Goal: Task Accomplishment & Management: Use online tool/utility

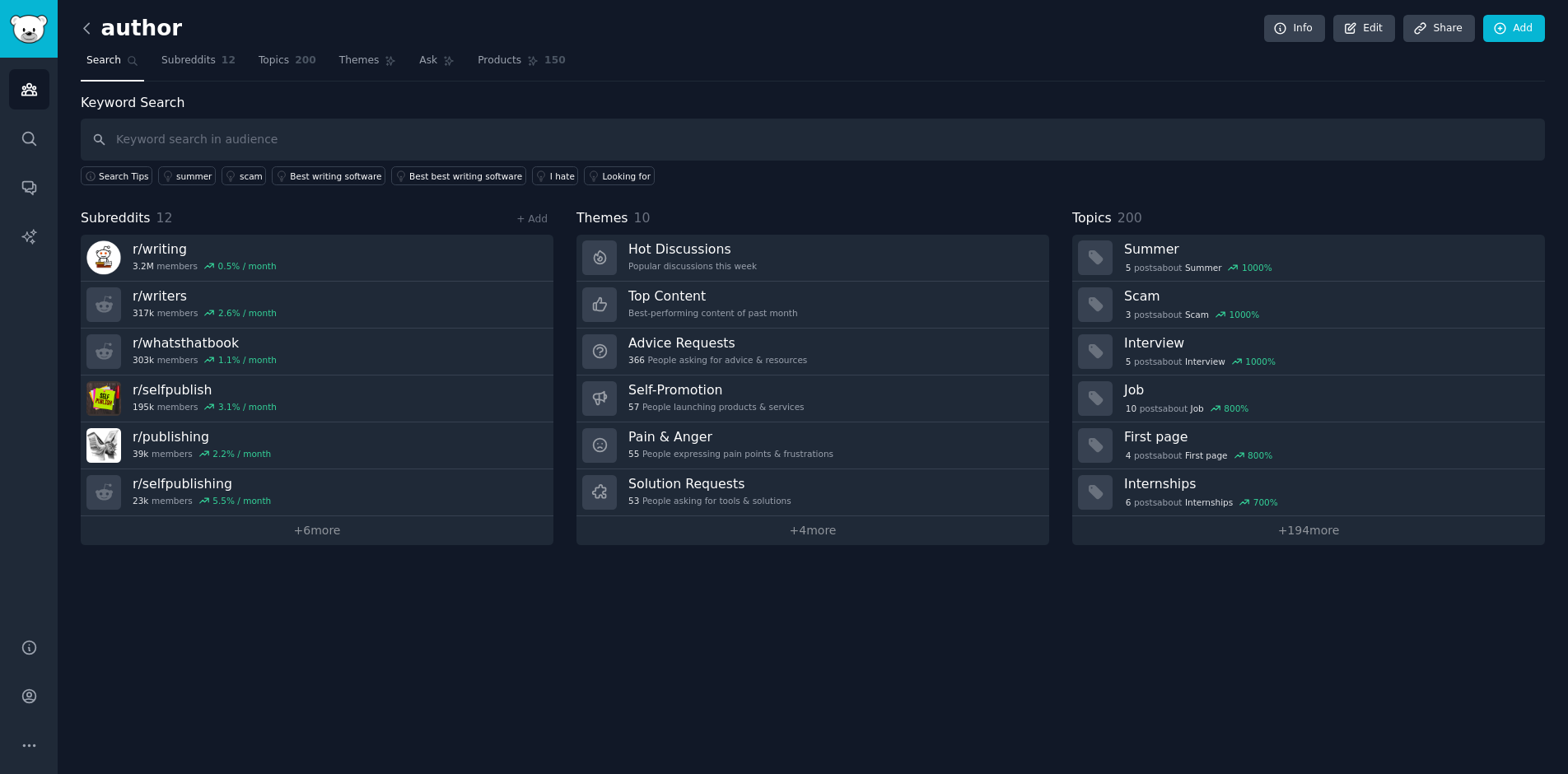
click at [92, 29] on icon at bounding box center [87, 29] width 17 height 17
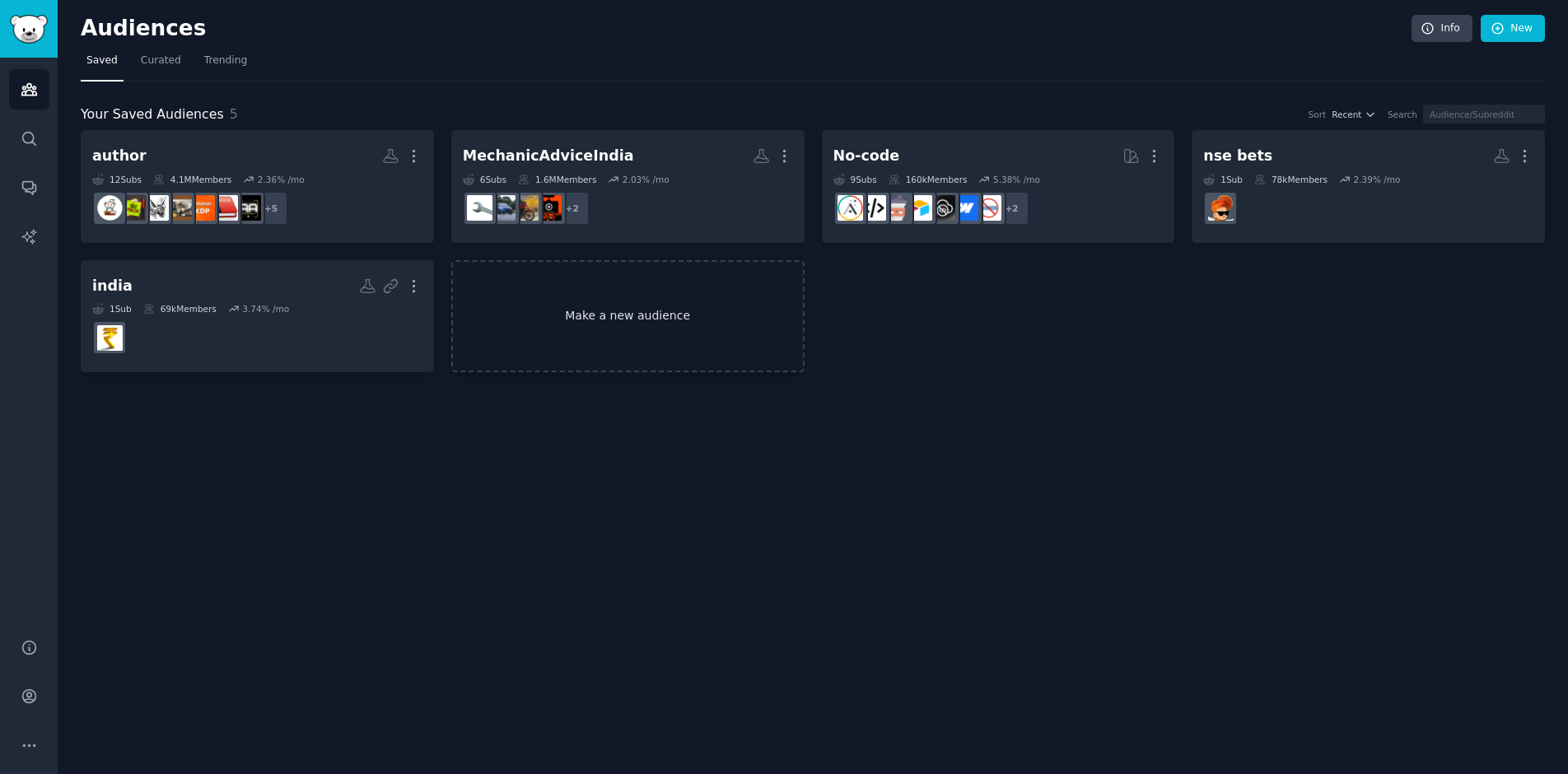
click at [664, 334] on link "Make a new audience" at bounding box center [628, 317] width 353 height 113
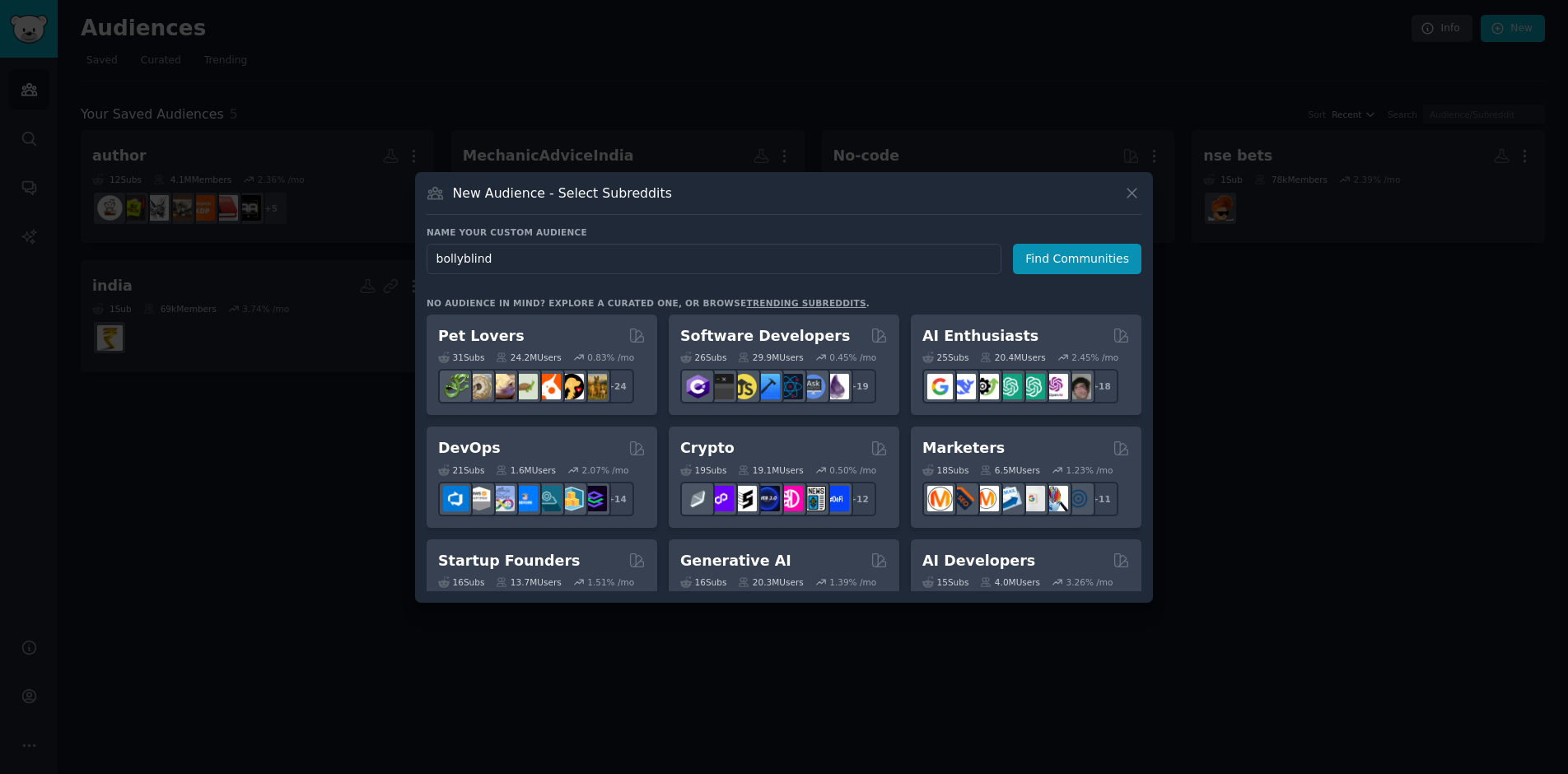
type input "bollyblinds"
click button "Find Communities" at bounding box center [1077, 259] width 128 height 31
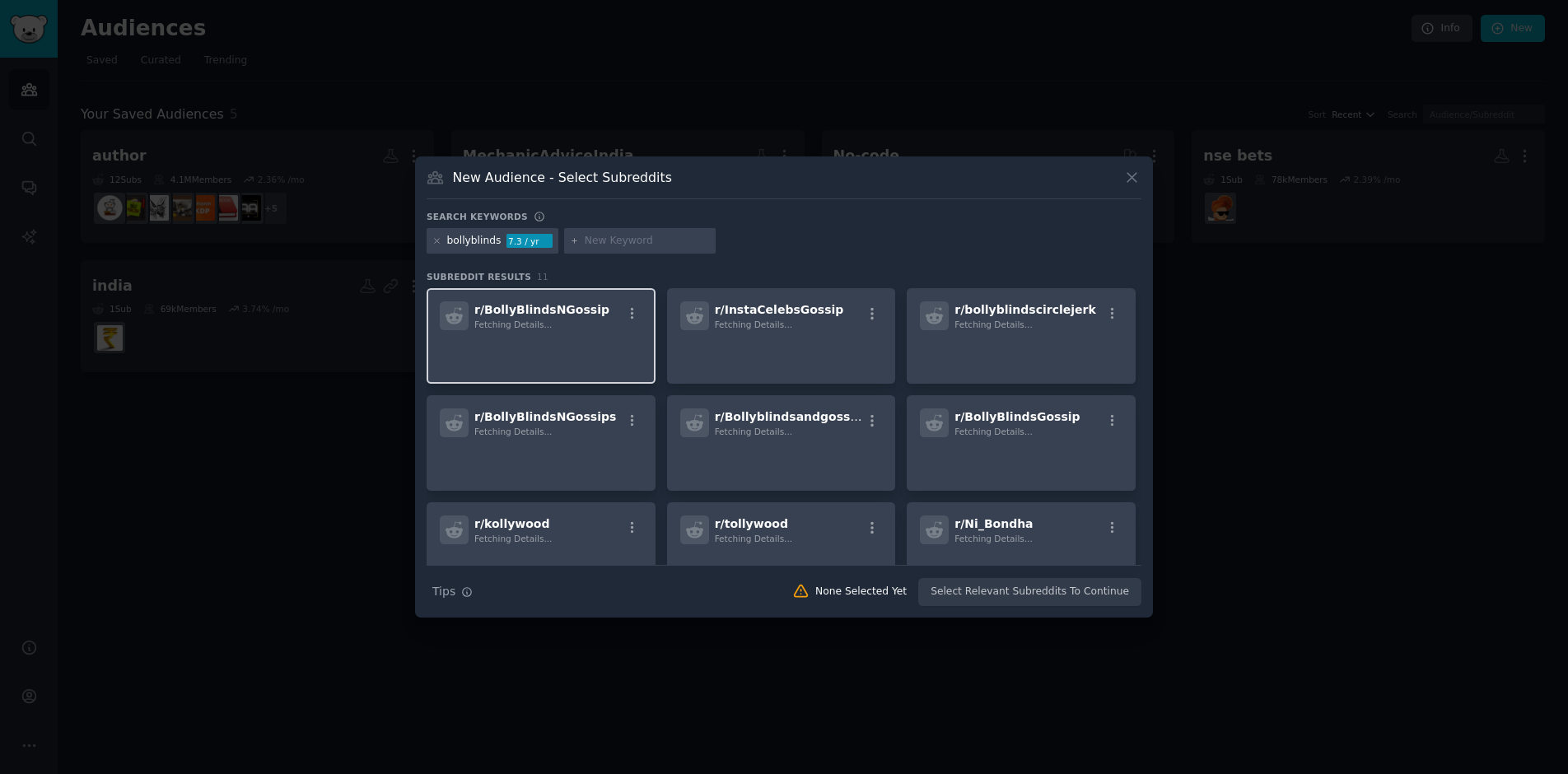
click at [581, 331] on div "r/ BollyBlindsNGossip Fetching Details..." at bounding box center [541, 336] width 229 height 96
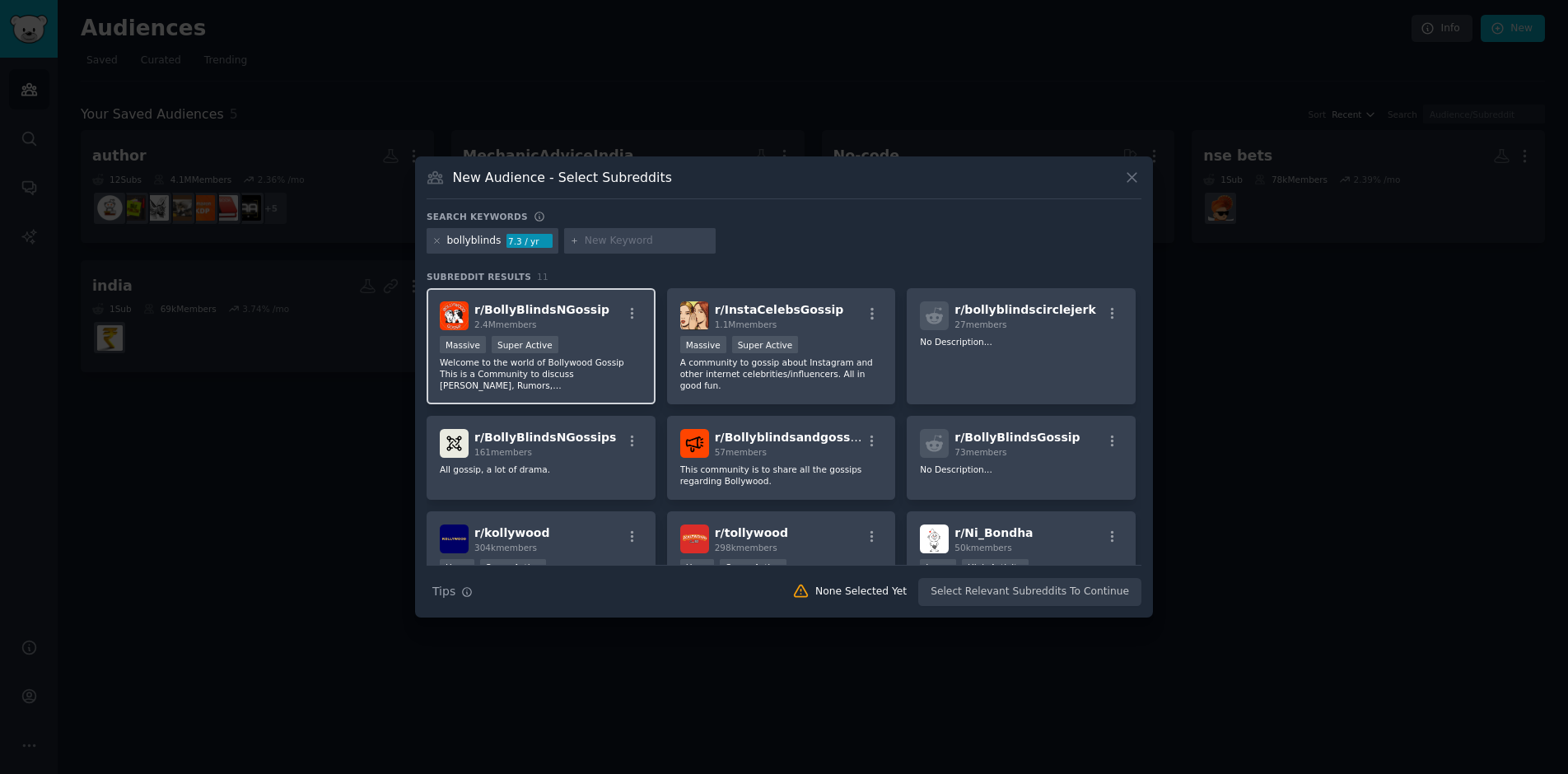
click at [579, 336] on div ">= 95th percentile for submissions / day Massive Super Active" at bounding box center [541, 346] width 203 height 21
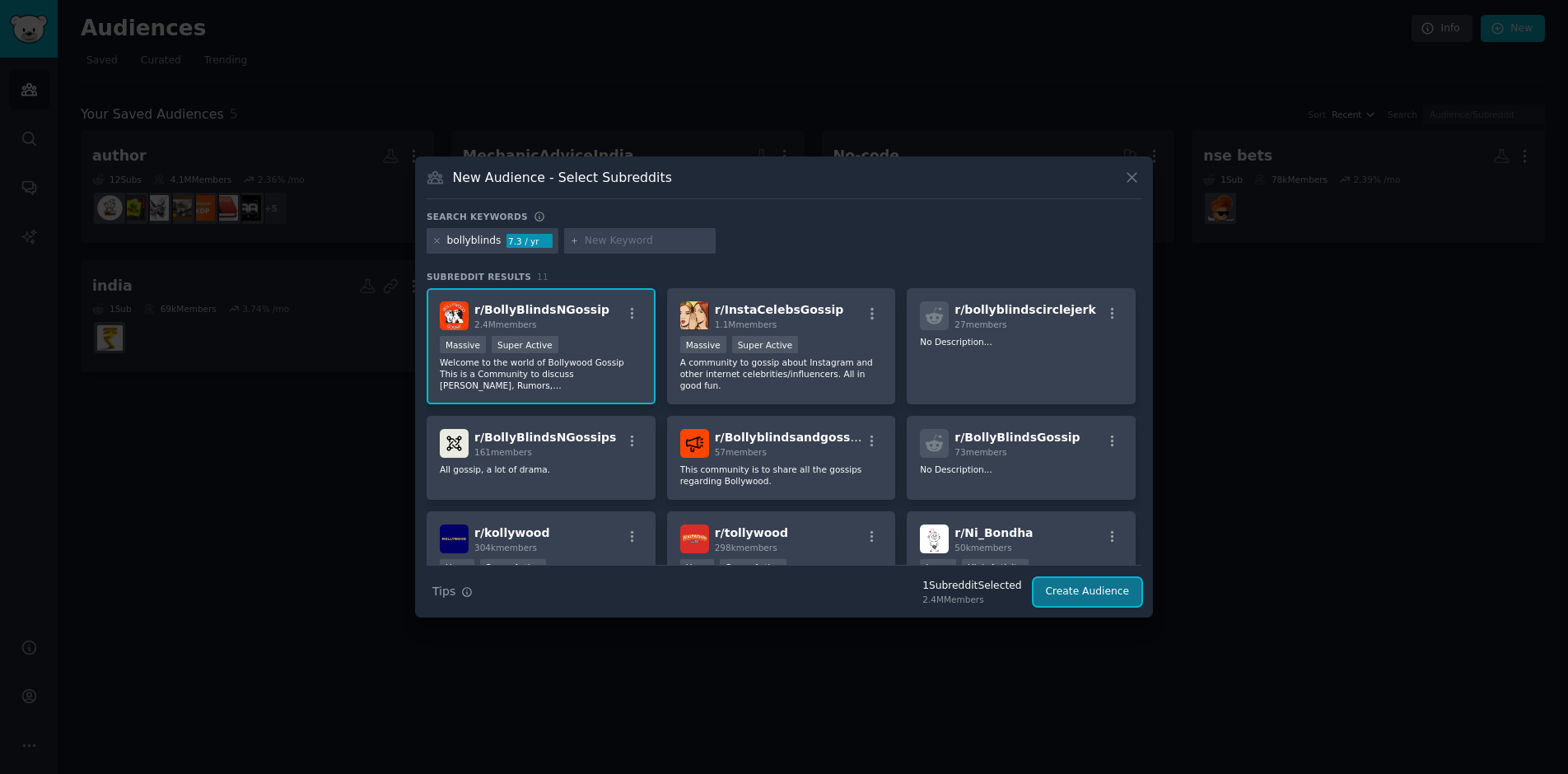
click at [1129, 594] on button "Create Audience" at bounding box center [1088, 591] width 109 height 28
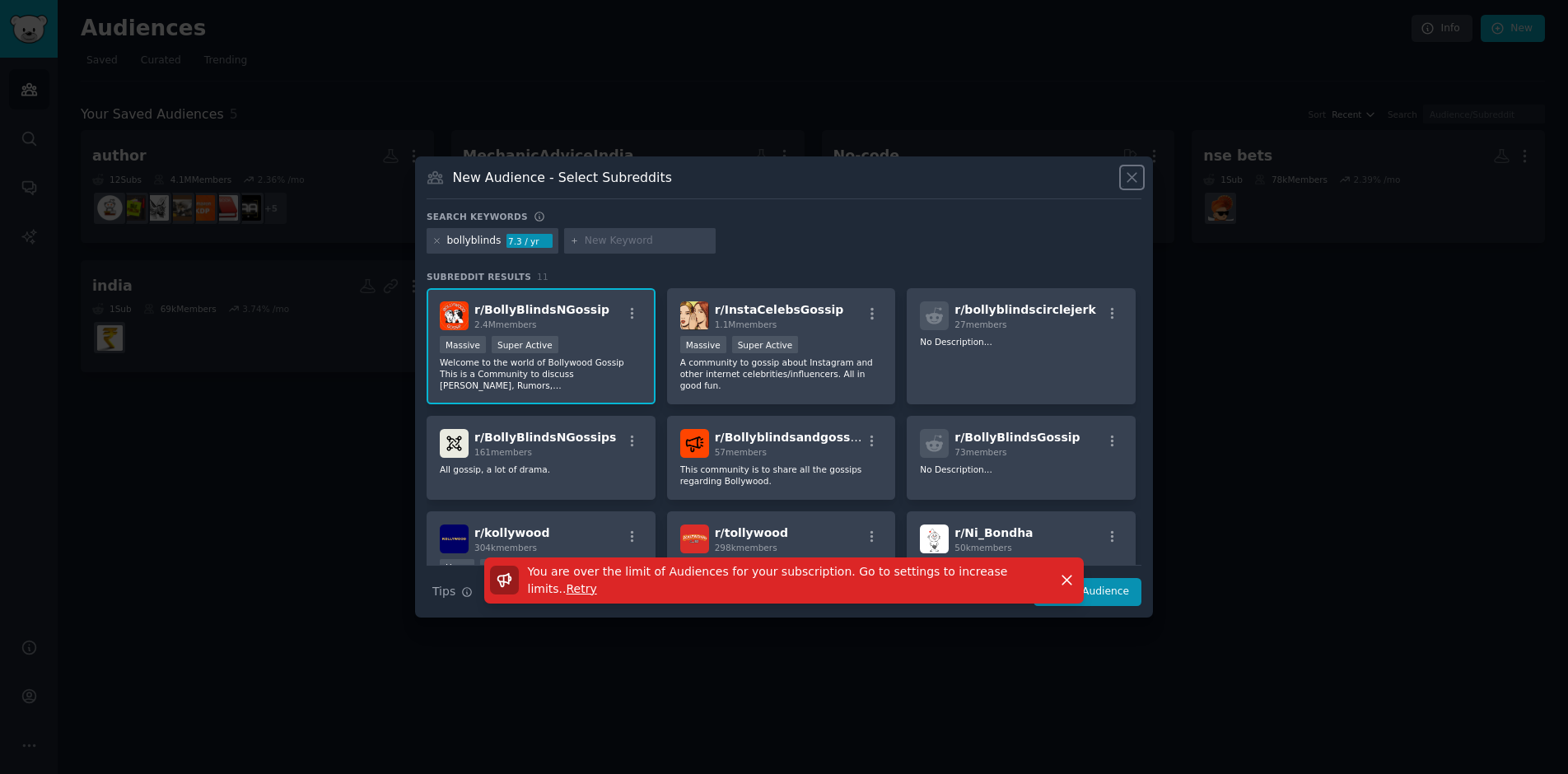
click at [1126, 174] on icon at bounding box center [1132, 177] width 17 height 17
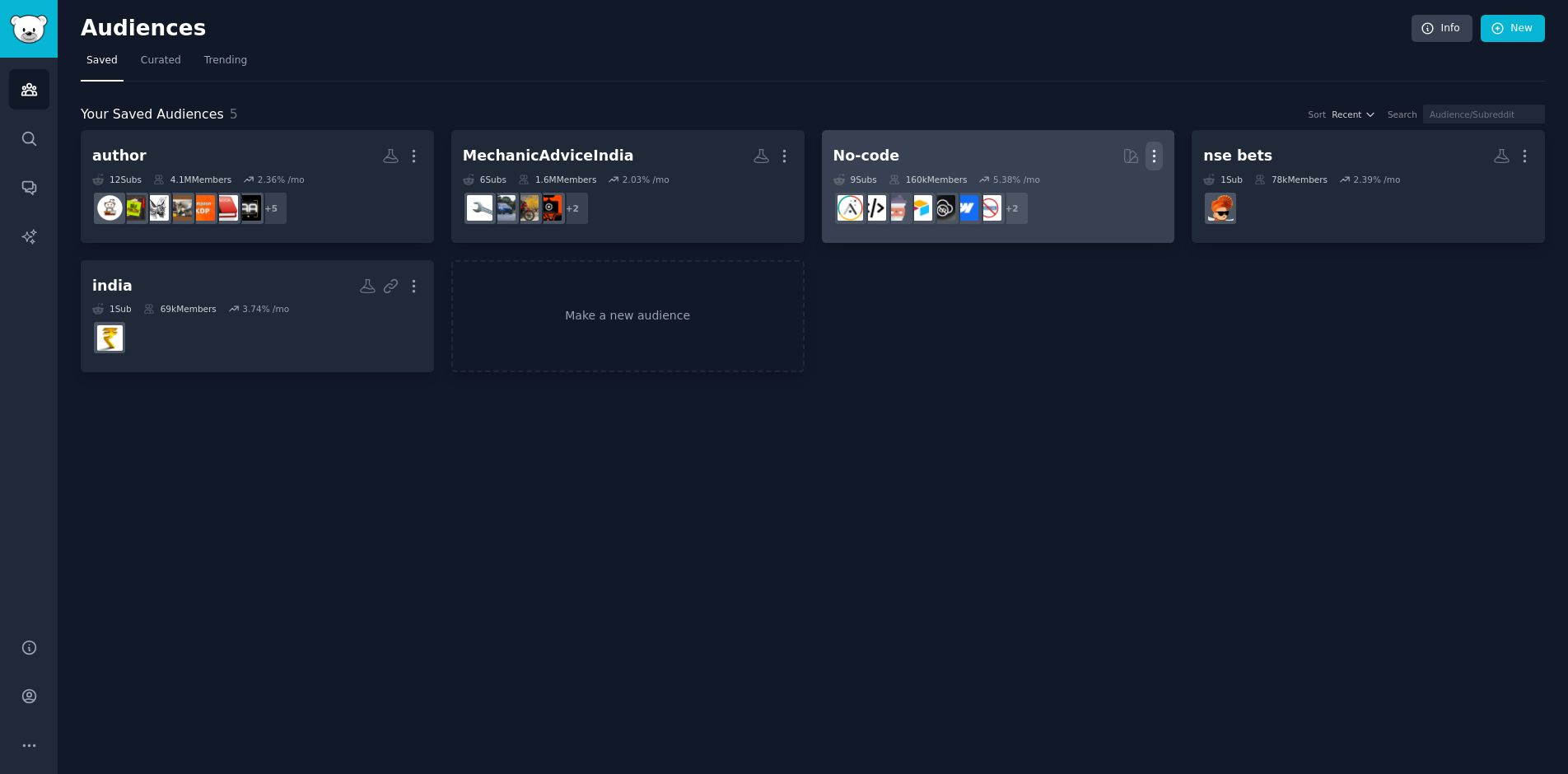
click at [1149, 158] on icon "button" at bounding box center [1154, 156] width 17 height 17
click at [1111, 188] on p "Delete" at bounding box center [1110, 190] width 38 height 17
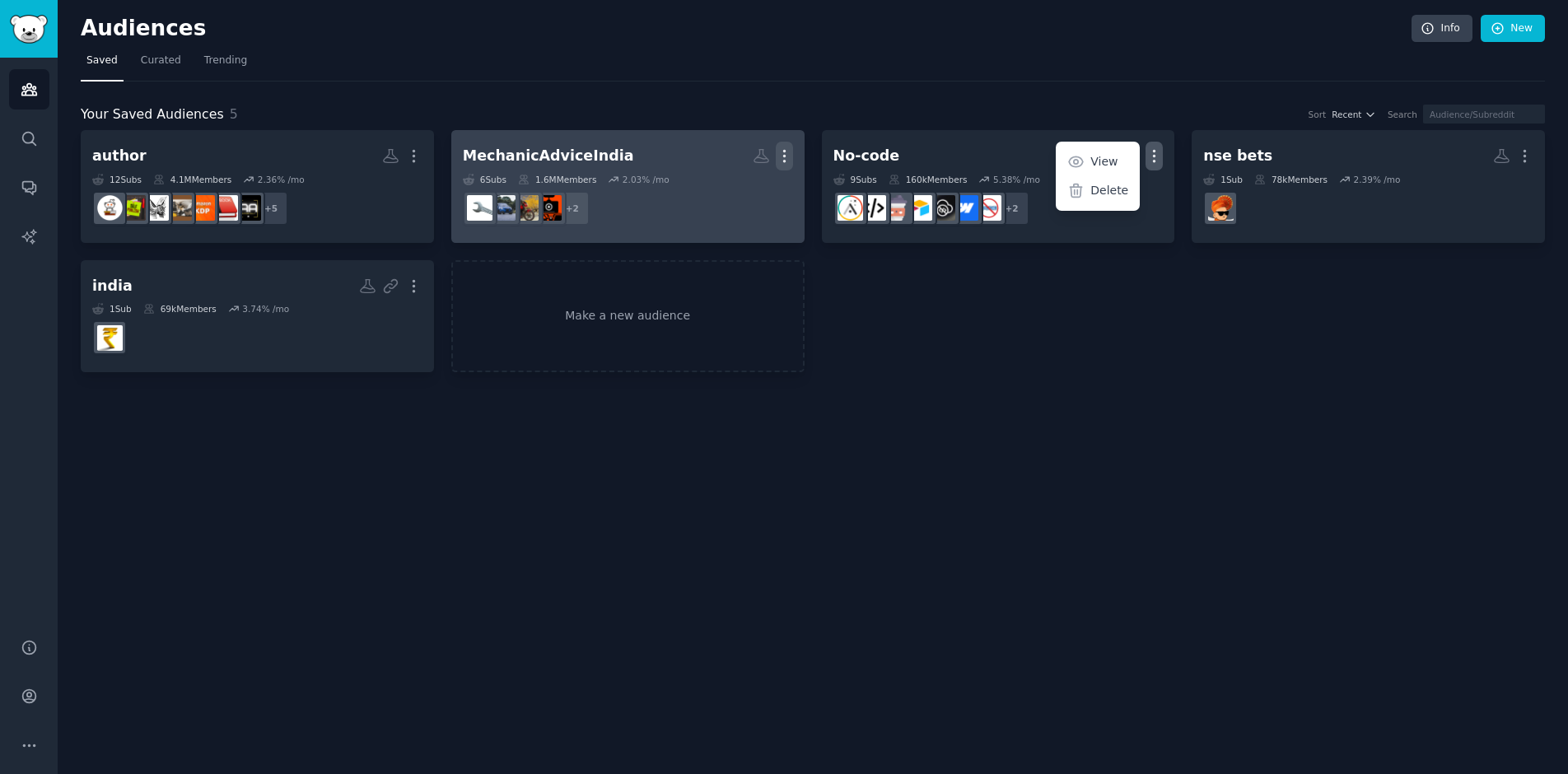
click at [779, 153] on icon "button" at bounding box center [784, 156] width 17 height 17
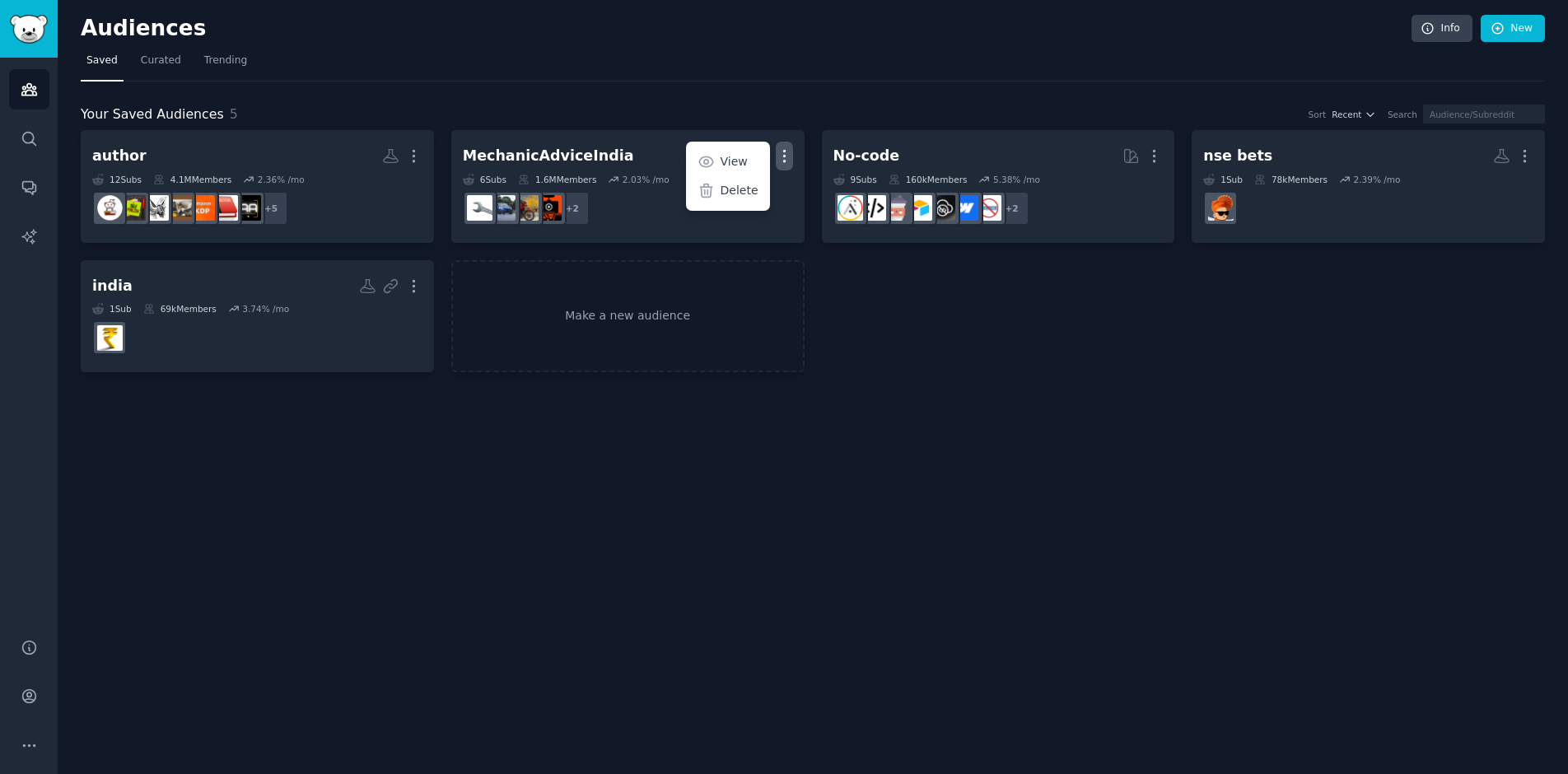
click at [1071, 424] on div "Audiences Info New Saved Curated Trending Your Saved Audiences 5 Sort Recent Se…" at bounding box center [812, 387] width 1511 height 774
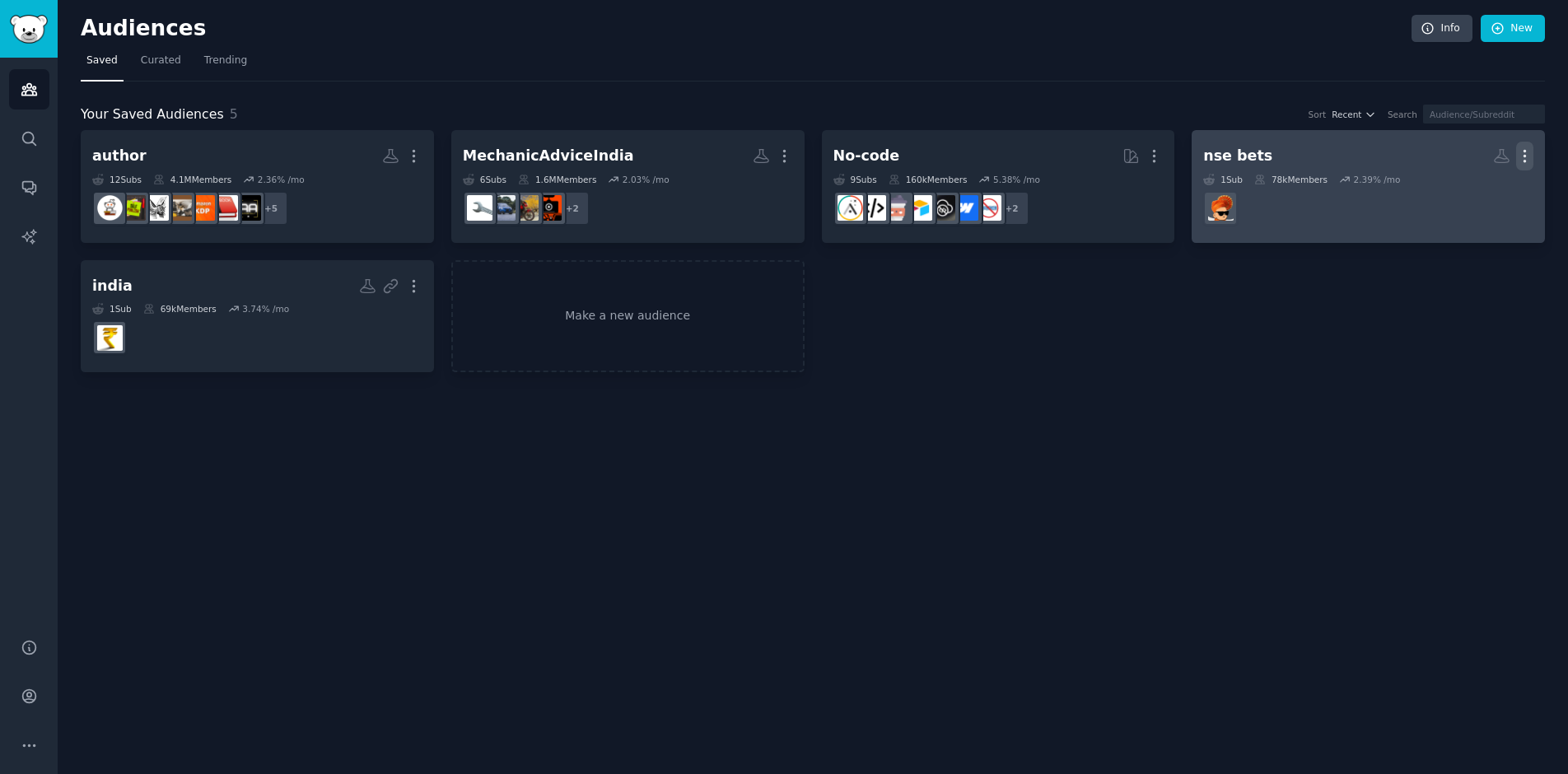
click at [1525, 164] on icon "button" at bounding box center [1525, 156] width 17 height 17
click at [1464, 195] on p "Delete" at bounding box center [1480, 190] width 38 height 17
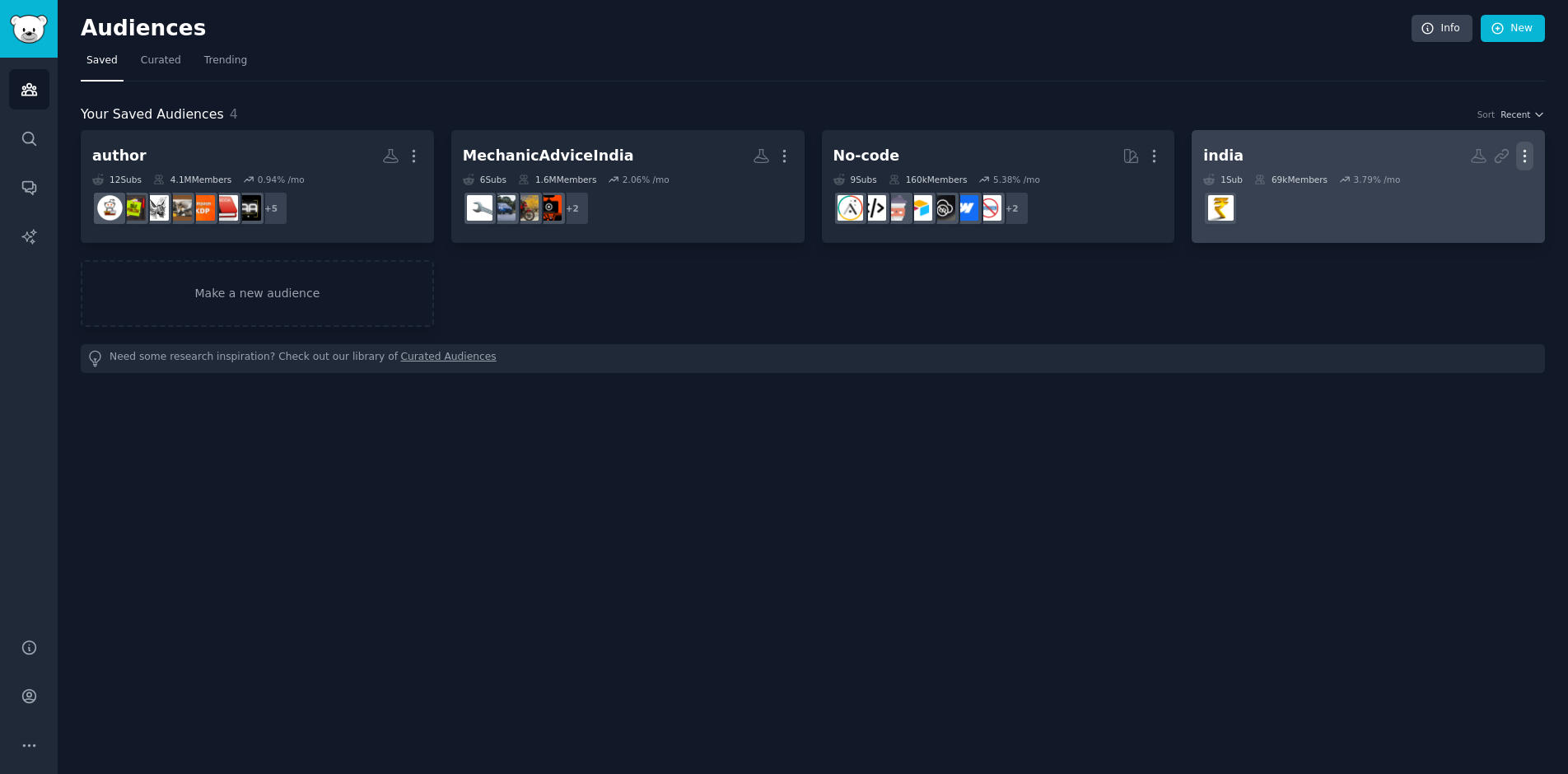
click at [1519, 155] on icon "button" at bounding box center [1525, 156] width 17 height 17
click at [1478, 190] on p "Delete" at bounding box center [1480, 190] width 38 height 17
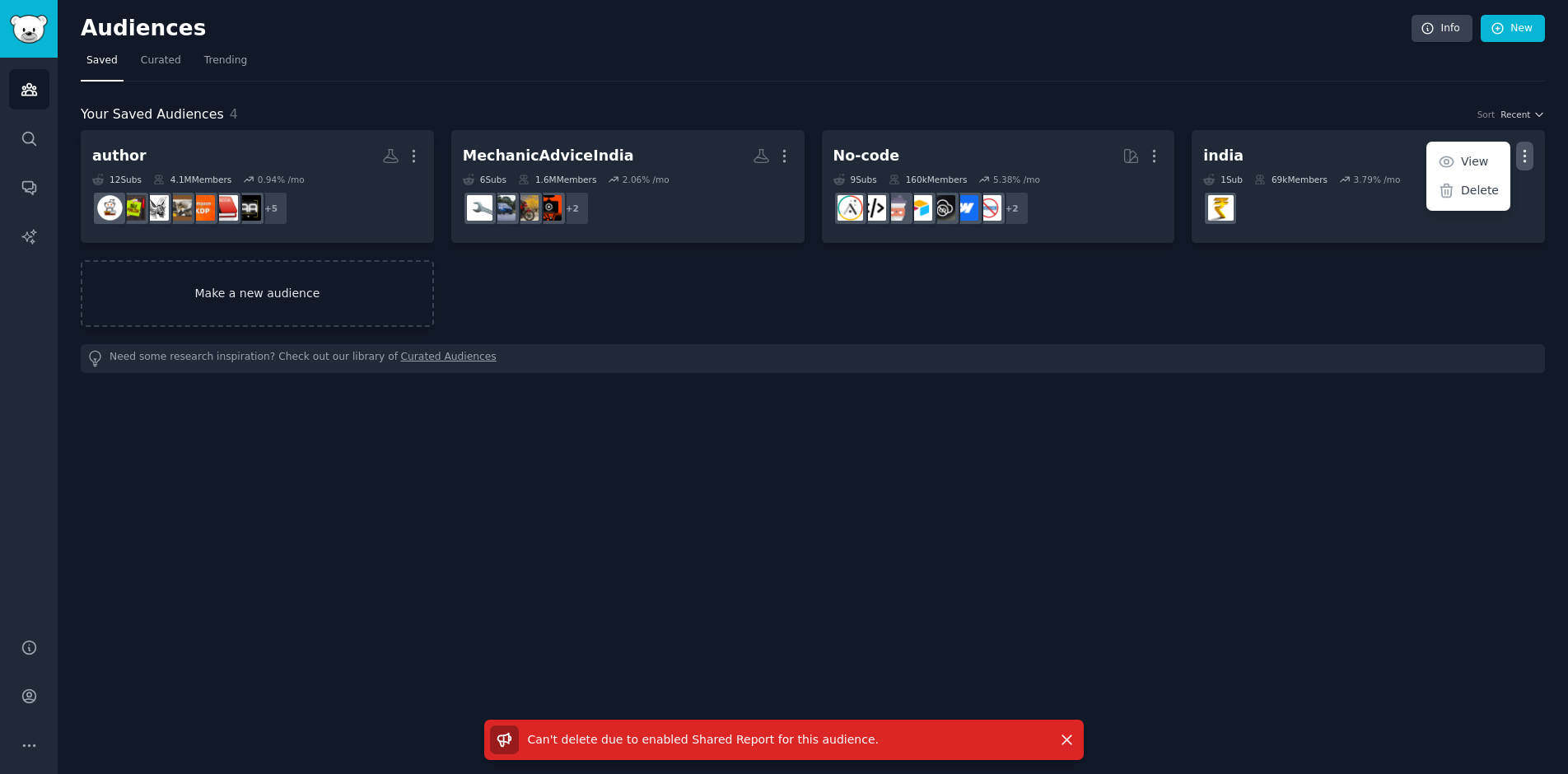
click at [360, 299] on link "Make a new audience" at bounding box center [256, 294] width 353 height 67
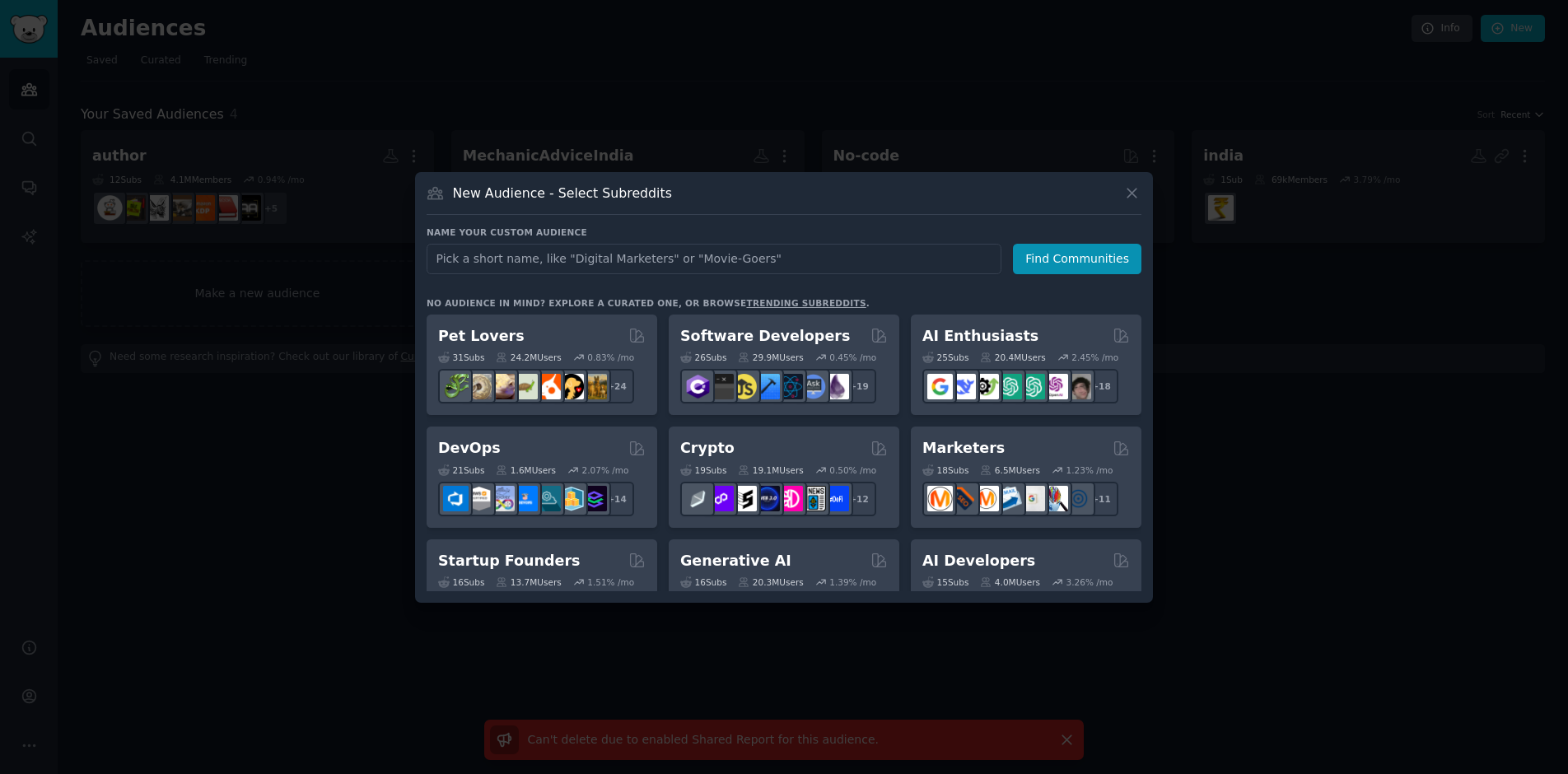
click at [725, 254] on input "text" at bounding box center [714, 259] width 575 height 31
type input "bollyblinds"
click button "Find Communities" at bounding box center [1077, 259] width 128 height 31
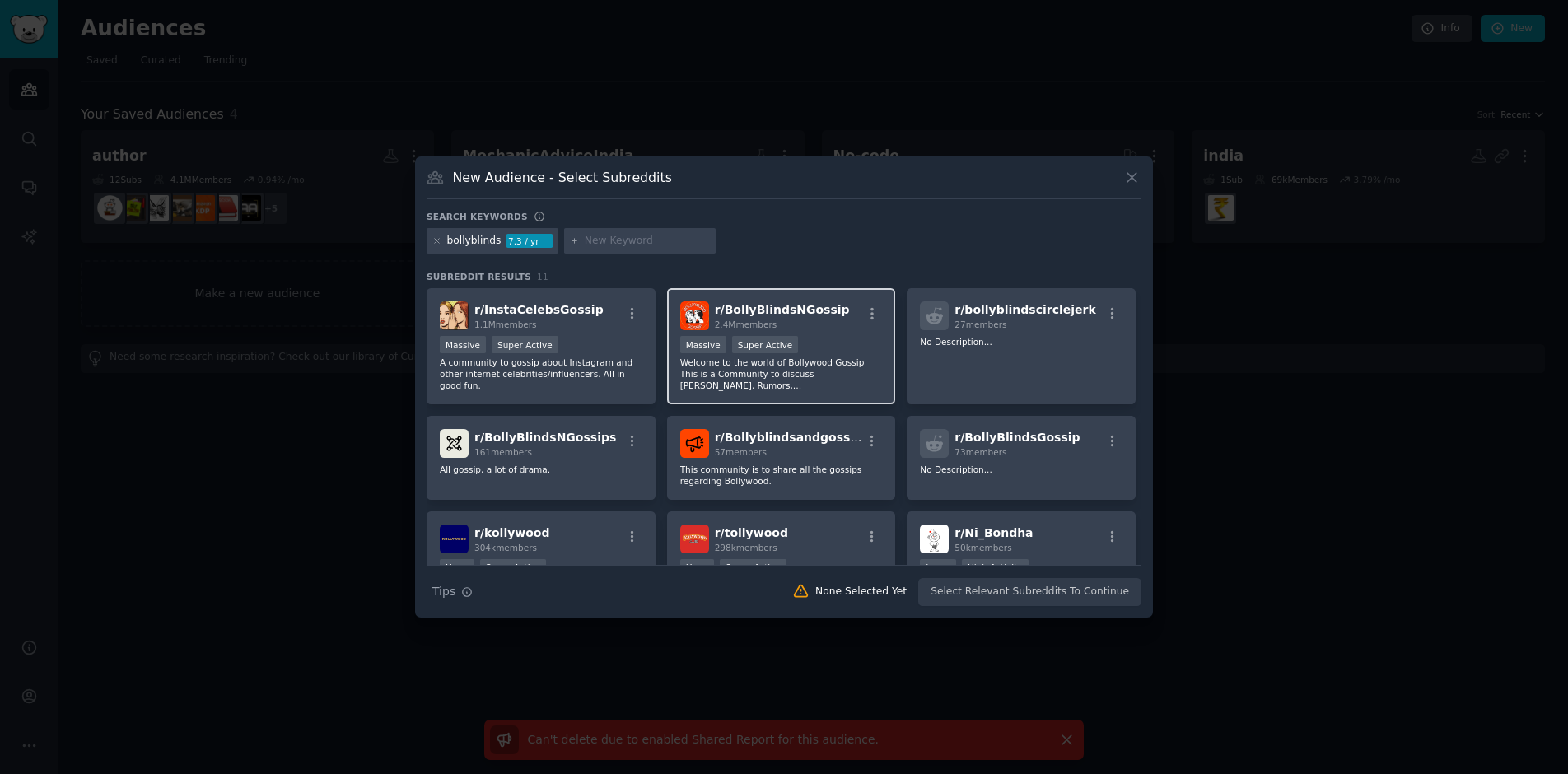
click at [845, 328] on div "r/ BollyBlindsNGossip 2.4M members" at bounding box center [782, 316] width 203 height 29
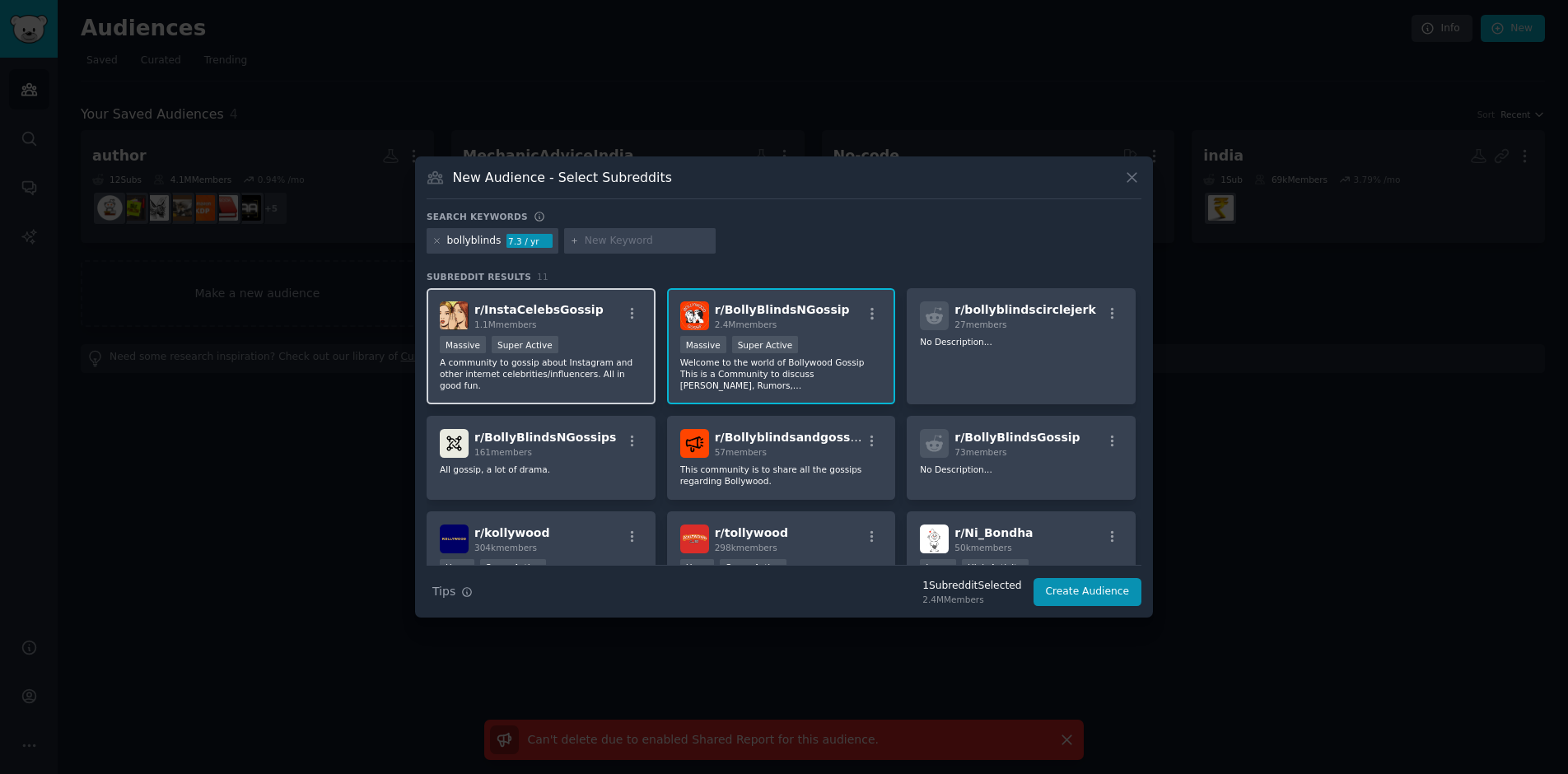
click at [576, 357] on p "A community to gossip about Instagram and other internet celebrities/influencer…" at bounding box center [541, 374] width 203 height 34
click at [1072, 589] on button "Create Audience" at bounding box center [1088, 591] width 109 height 28
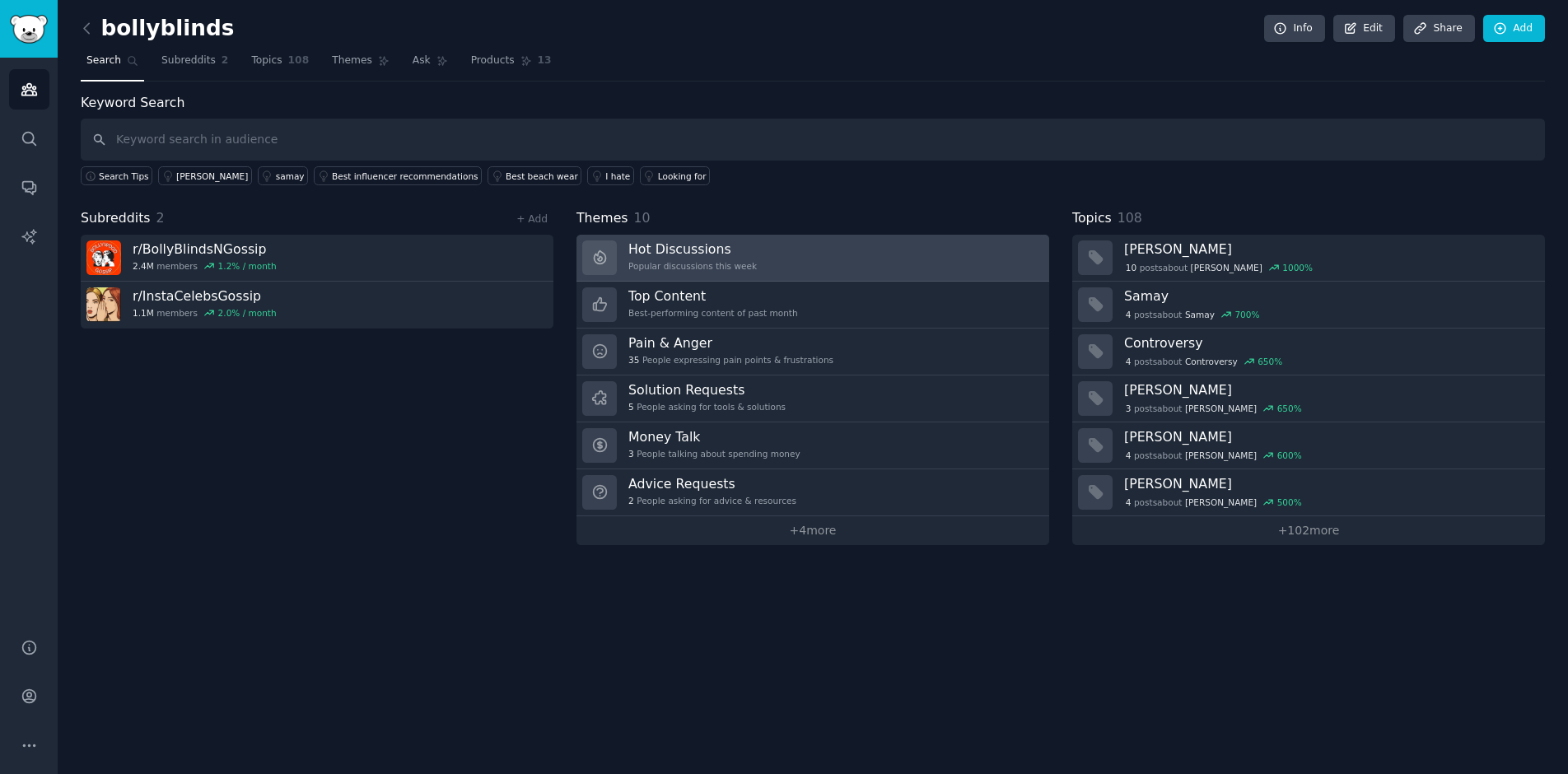
click at [716, 240] on h3 "Hot Discussions" at bounding box center [693, 249] width 128 height 17
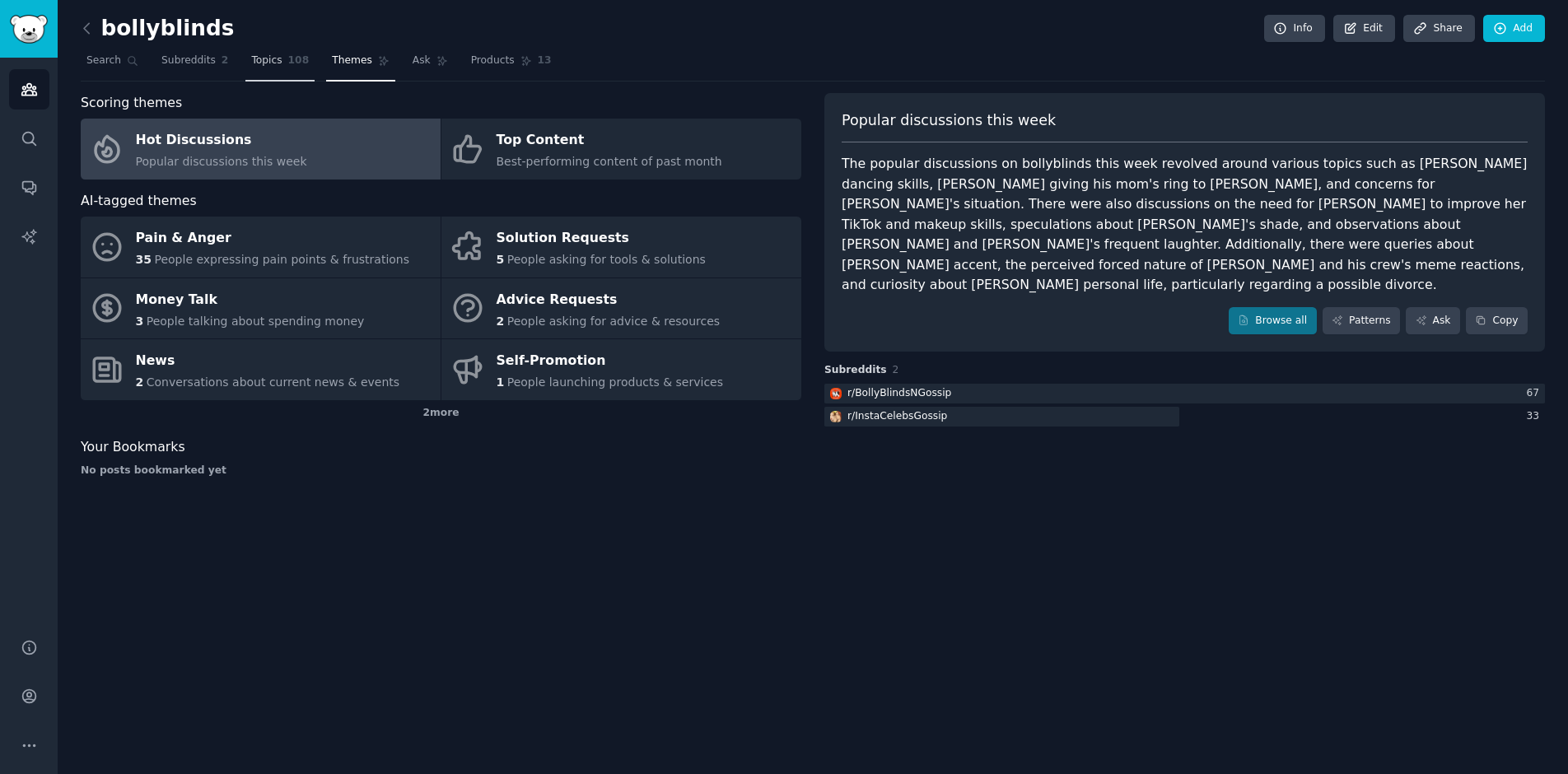
click at [269, 57] on span "Topics" at bounding box center [267, 60] width 31 height 14
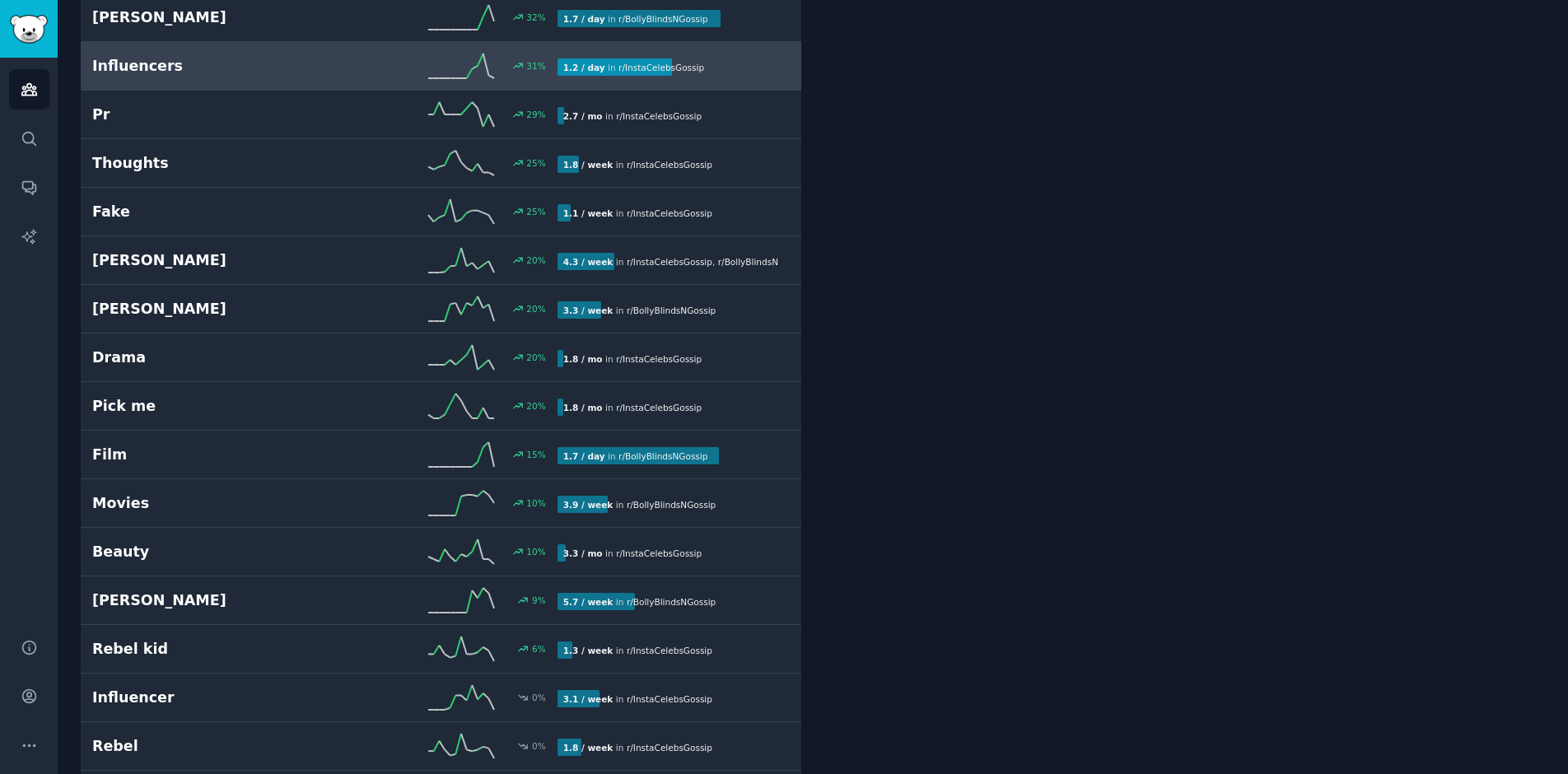
scroll to position [1443, 0]
